Goal: Information Seeking & Learning: Learn about a topic

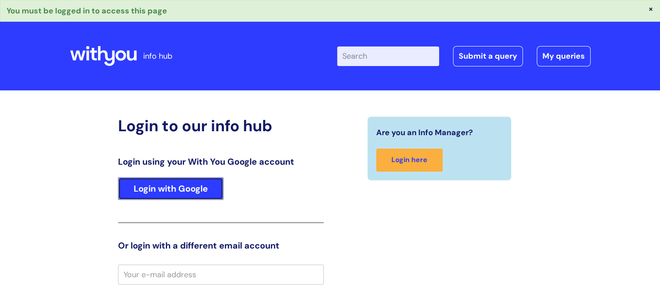
click at [179, 191] on link "Login with Google" at bounding box center [171, 188] width 106 height 23
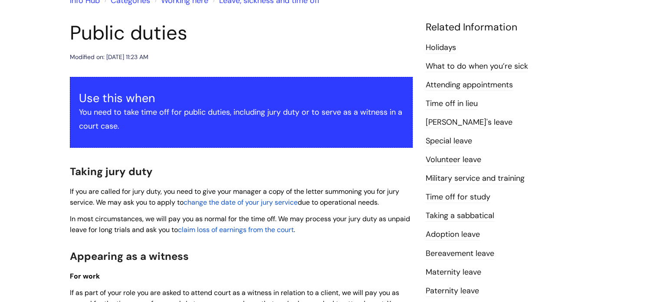
scroll to position [174, 0]
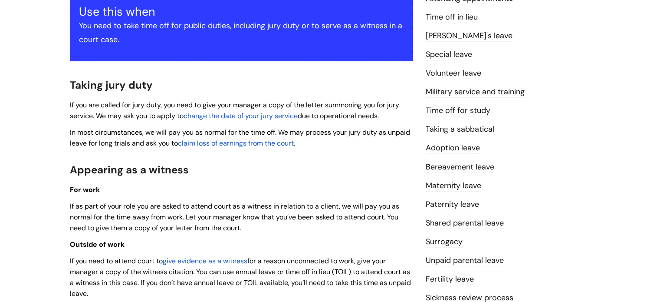
click at [228, 144] on span "claim loss of earnings from the court" at bounding box center [236, 142] width 116 height 9
